Goal: Transaction & Acquisition: Purchase product/service

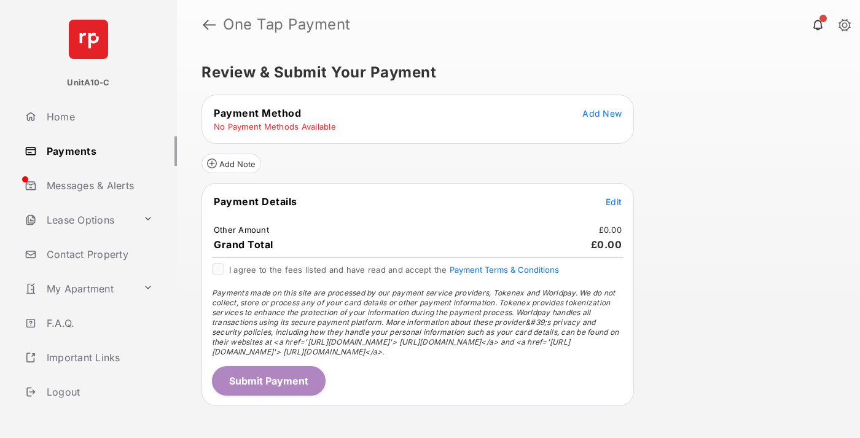
click at [602, 113] on span "Add New" at bounding box center [601, 113] width 39 height 10
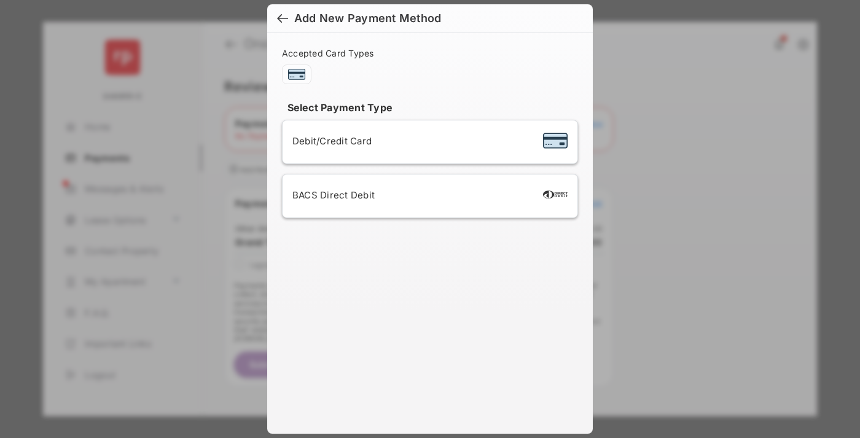
click at [329, 141] on span "Debit/Credit Card" at bounding box center [331, 141] width 79 height 12
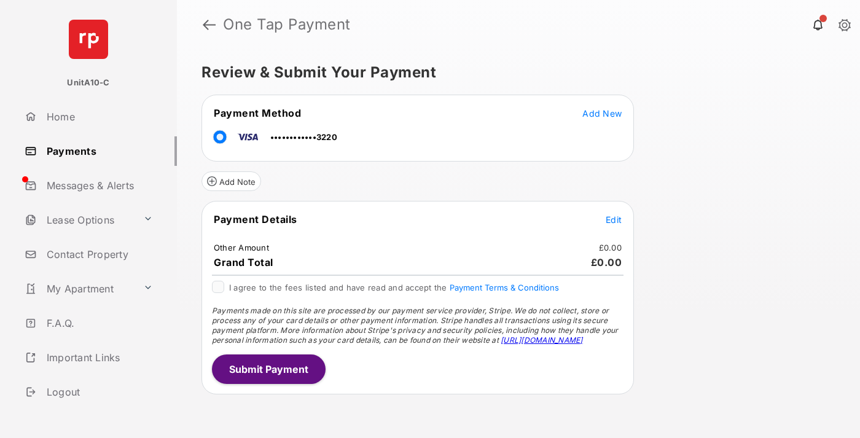
click at [614, 219] on span "Edit" at bounding box center [614, 219] width 16 height 10
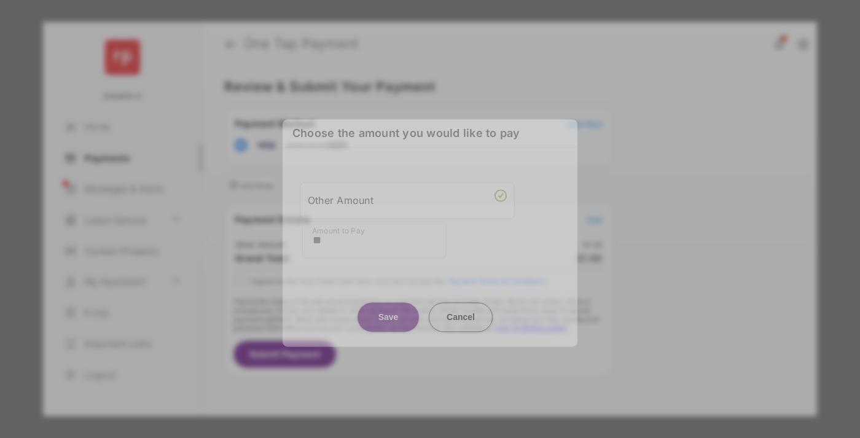
type input "**"
click at [388, 312] on button "Save" at bounding box center [388, 316] width 61 height 29
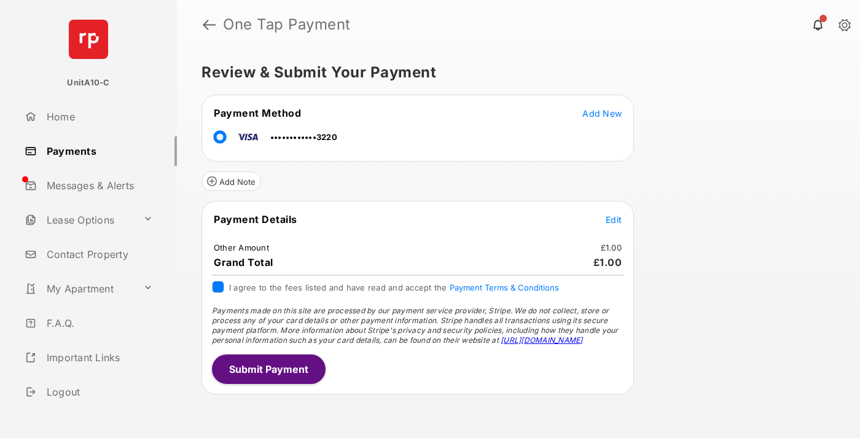
click at [268, 369] on button "Submit Payment" at bounding box center [269, 369] width 114 height 29
